Goal: Task Accomplishment & Management: Use online tool/utility

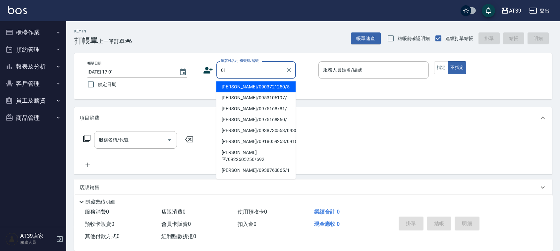
type input "01"
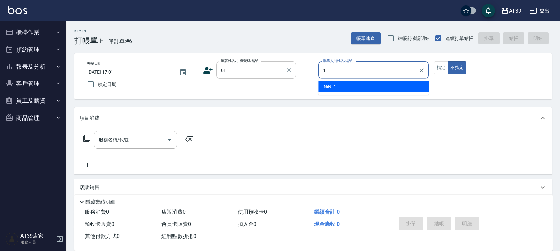
type input "NiNi-1"
type button "false"
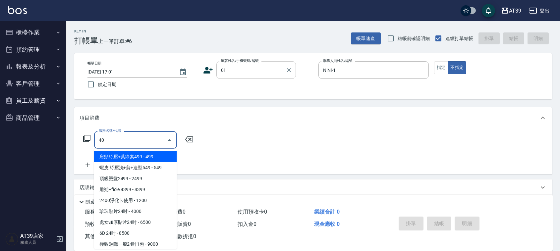
type input "401"
type input "新客人 姓名未設定/01/null"
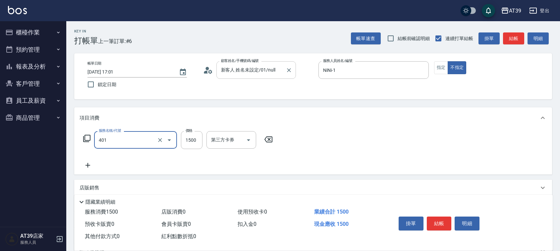
type input "基本染髮(401)"
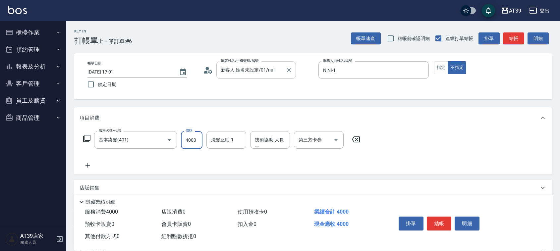
type input "4000"
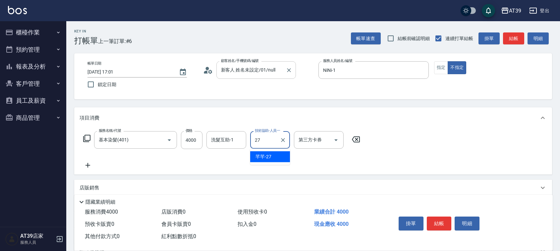
type input "芊芊-27"
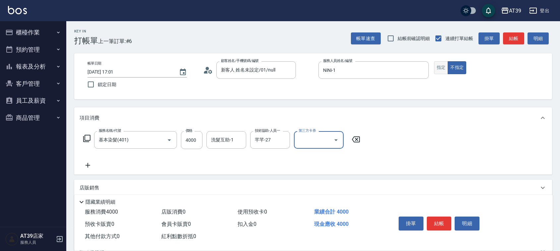
click at [436, 67] on button "指定" at bounding box center [441, 67] width 14 height 13
click at [514, 37] on button "結帳" at bounding box center [513, 38] width 21 height 12
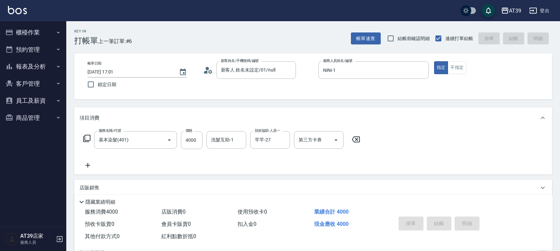
type input "2025/09/26 17:35"
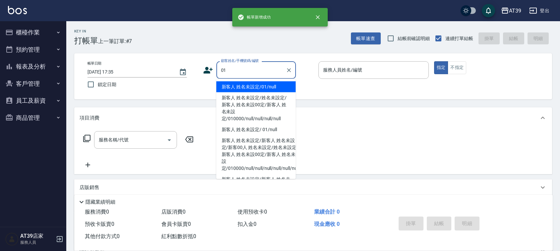
type input "新客人 姓名未設定/01/null"
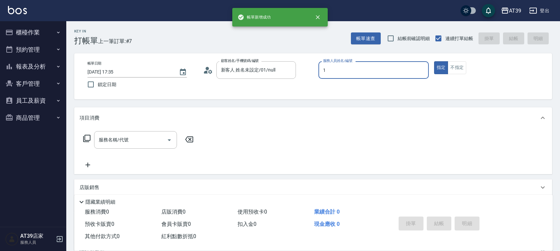
type input "NiNi-1"
type button "true"
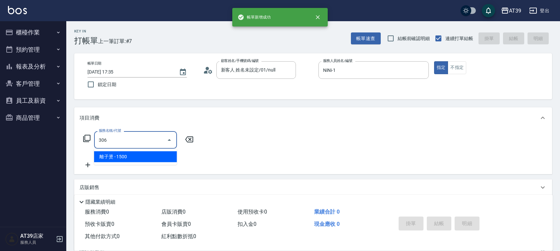
type input "離子燙(306)"
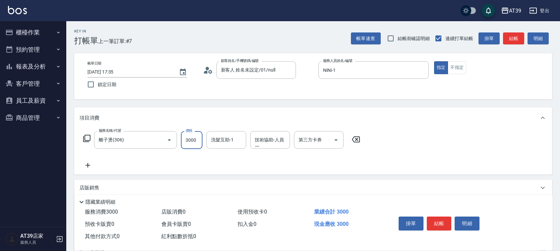
type input "3000"
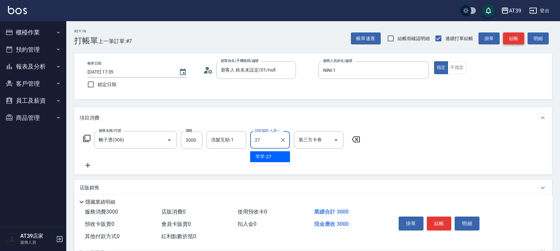
type input "芊芊-27"
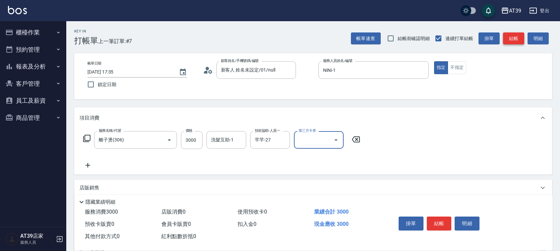
click at [514, 38] on button "結帳" at bounding box center [513, 38] width 21 height 12
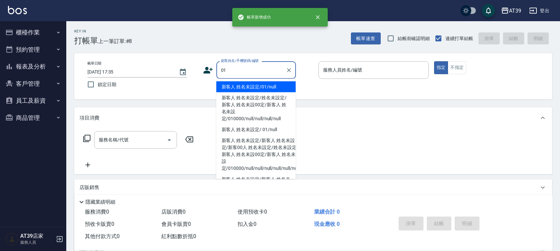
type input "新客人 姓名未設定/01/null"
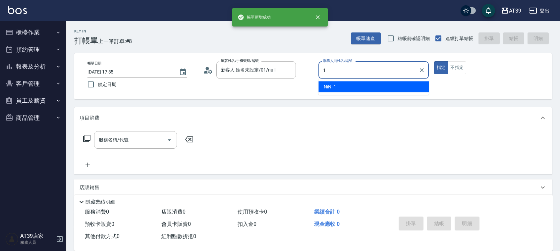
type input "NiNi-1"
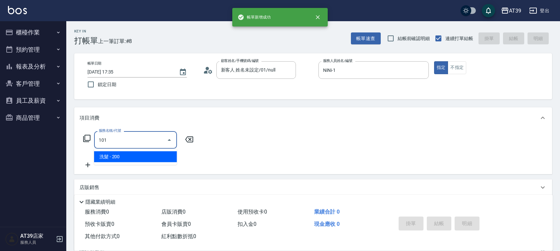
type input "洗髮(101)"
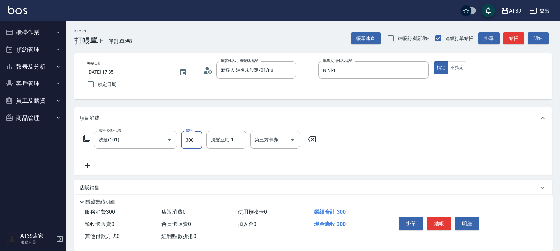
type input "300"
type input "芊芊-27"
drag, startPoint x: 457, startPoint y: 65, endPoint x: 462, endPoint y: 58, distance: 9.0
click at [457, 65] on button "不指定" at bounding box center [457, 67] width 19 height 13
click at [513, 31] on div "Key In 打帳單 上一筆訂單:#8 帳單速查 結帳前確認明細 連續打單結帳 掛單 結帳 明細" at bounding box center [309, 33] width 486 height 24
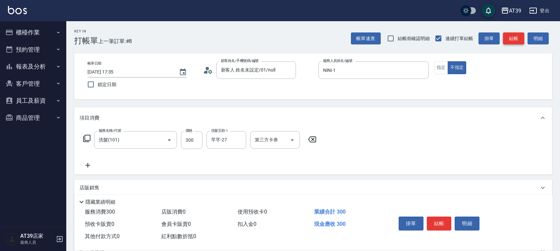
click at [519, 41] on button "結帳" at bounding box center [513, 38] width 21 height 12
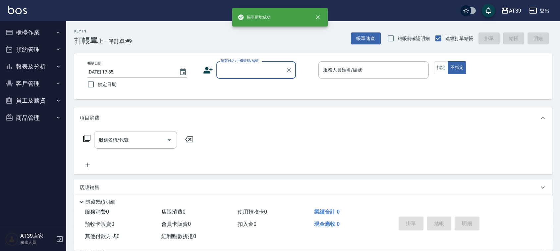
click at [24, 69] on button "報表及分析" at bounding box center [33, 66] width 61 height 17
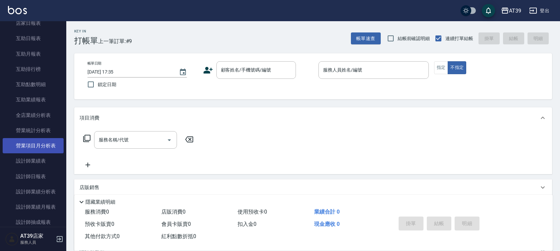
scroll to position [101, 0]
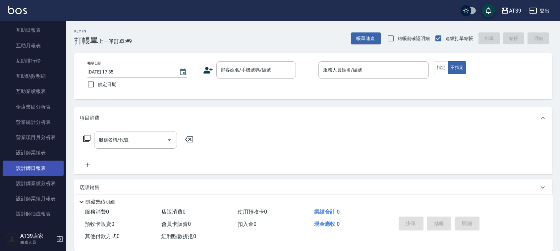
click at [44, 172] on link "設計師日報表" at bounding box center [33, 168] width 61 height 15
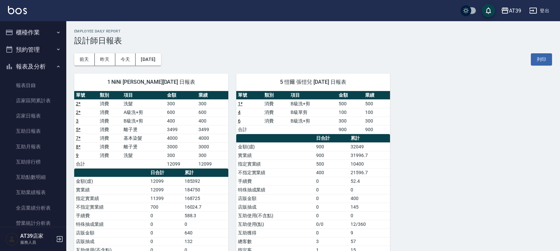
drag, startPoint x: 45, startPoint y: 29, endPoint x: 43, endPoint y: 36, distance: 8.1
click at [45, 29] on button "櫃檯作業" at bounding box center [33, 32] width 61 height 17
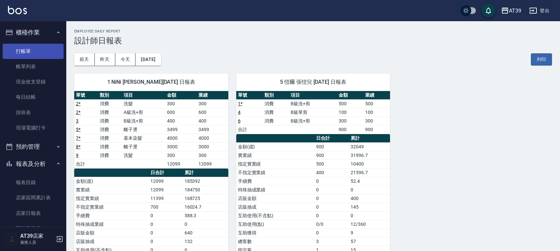
click at [40, 50] on link "打帳單" at bounding box center [33, 51] width 61 height 15
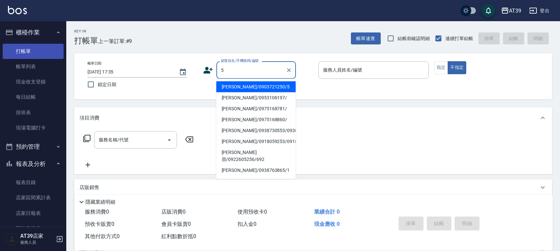
type input "Alan/0903721250/5"
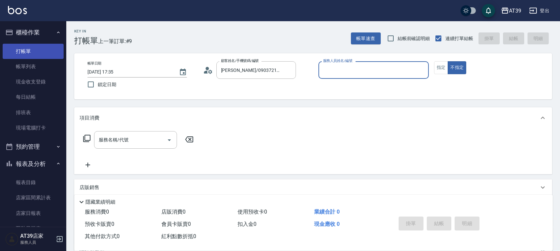
type input "愷爾-5"
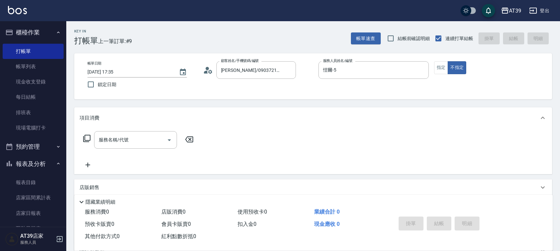
click at [118, 129] on div "服務名稱/代號 服務名稱/代號" at bounding box center [313, 152] width 478 height 46
click at [119, 141] on div "服務名稱/代號 服務名稱/代號" at bounding box center [135, 140] width 83 height 18
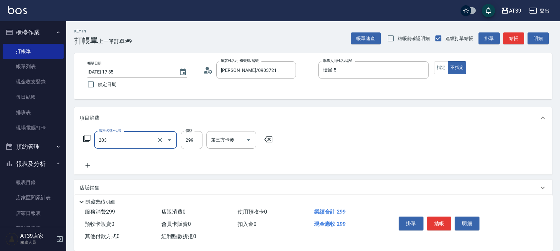
type input "B級洗+剪(203)"
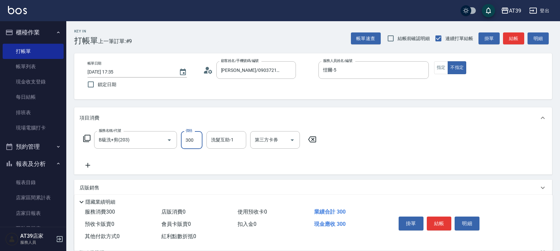
type input "300"
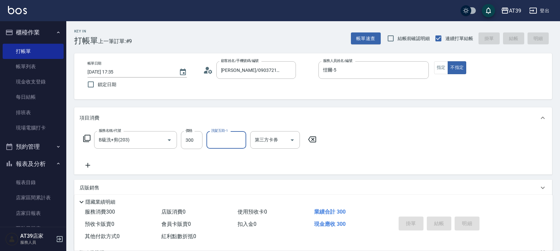
type input "2025/09/26 18:00"
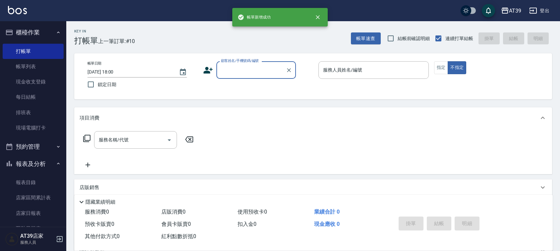
click at [250, 69] on input "顧客姓名/手機號碼/編號" at bounding box center [251, 70] width 64 height 12
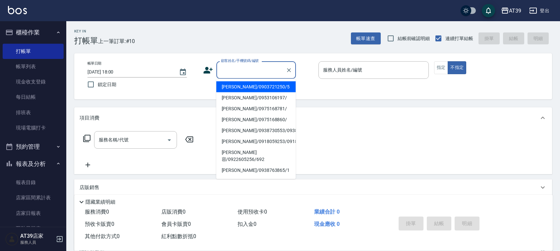
click at [253, 88] on li "Alan/0903721250/5" at bounding box center [256, 87] width 80 height 11
type input "Alan/0903721250/5"
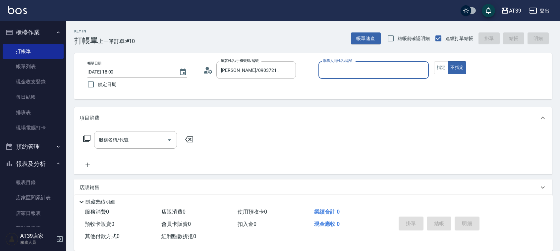
type input "愷爾-5"
click at [138, 140] on input "服務名稱/代號" at bounding box center [130, 140] width 67 height 12
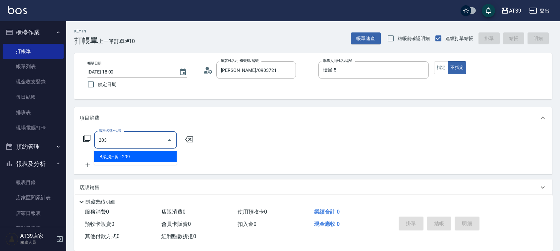
type input "B級洗+剪(203)"
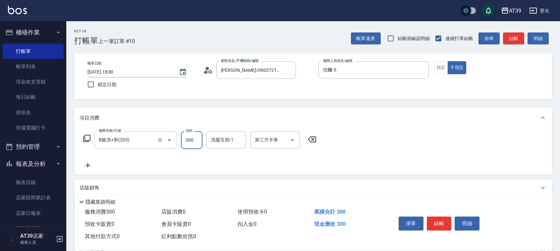
type input "300"
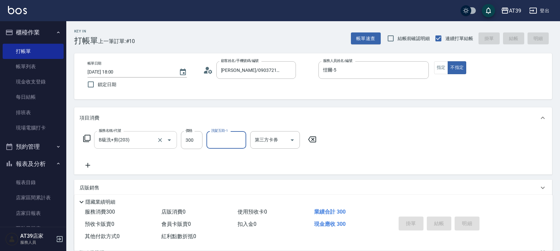
type input "2025/09/26 18:21"
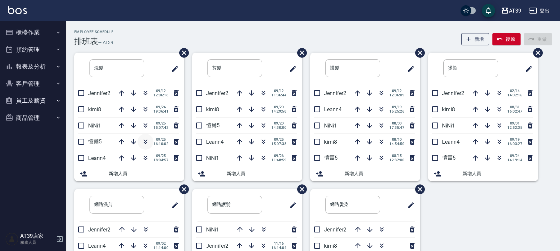
click at [145, 141] on icon "button" at bounding box center [146, 141] width 4 height 2
click at [145, 107] on icon "button" at bounding box center [146, 109] width 8 height 8
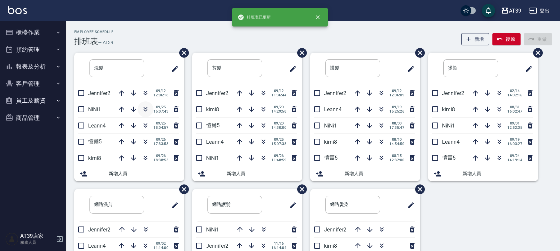
click at [145, 104] on button "button" at bounding box center [146, 109] width 16 height 16
click at [120, 141] on icon "button" at bounding box center [121, 141] width 5 height 5
click at [458, 218] on div "洗髮 ​ Jennifer2 [DATE] 12:06:18 Leann4 [DATE] 18:04:57 kimi8 [DATE] 18:38:53 [PE…" at bounding box center [309, 189] width 486 height 273
